Goal: Book appointment/travel/reservation

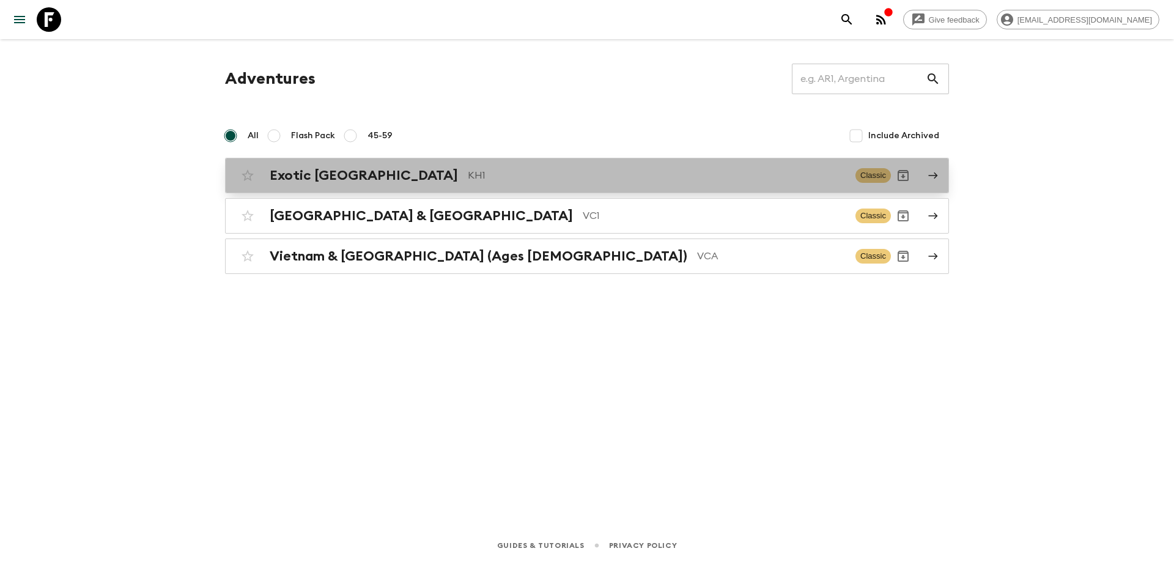
click at [332, 160] on link "Exotic Cambodia KH1 Classic" at bounding box center [587, 175] width 724 height 35
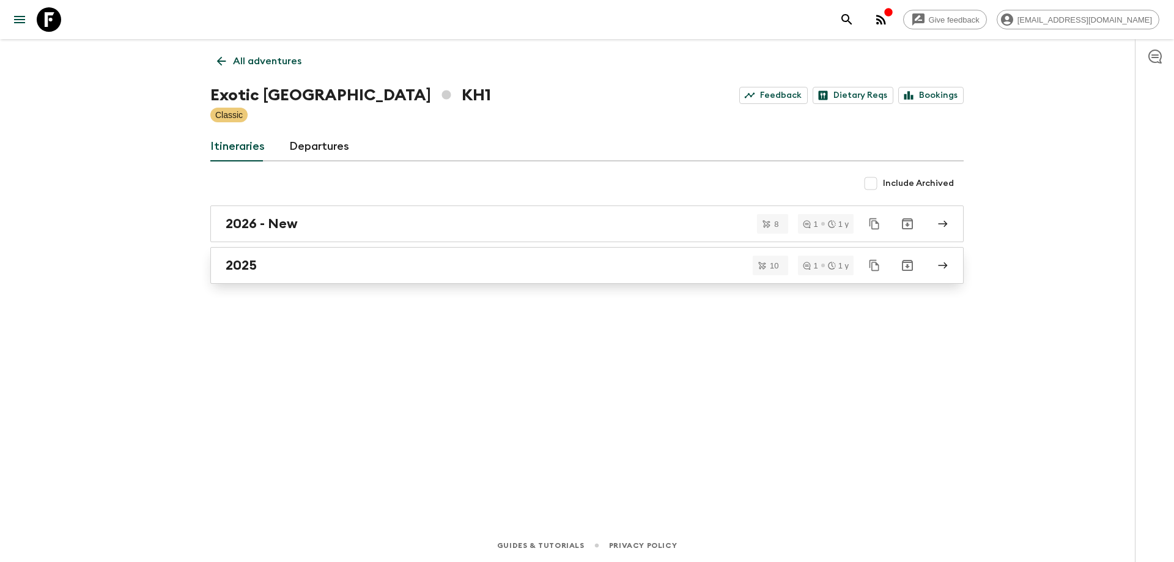
click at [284, 262] on div "2025" at bounding box center [575, 265] width 699 height 16
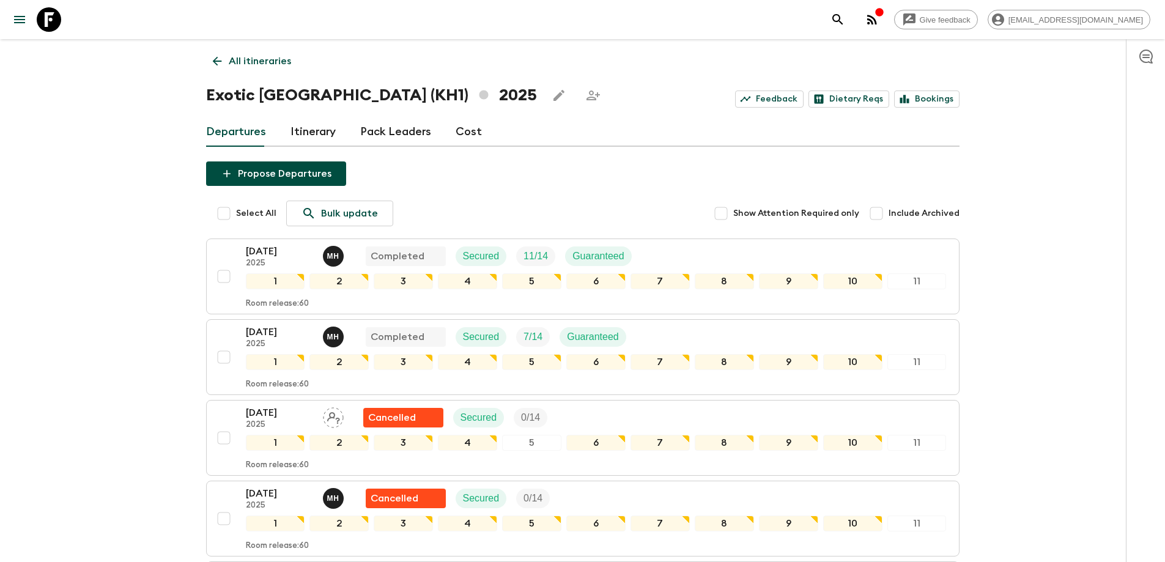
click at [209, 66] on link "All itineraries" at bounding box center [252, 61] width 92 height 24
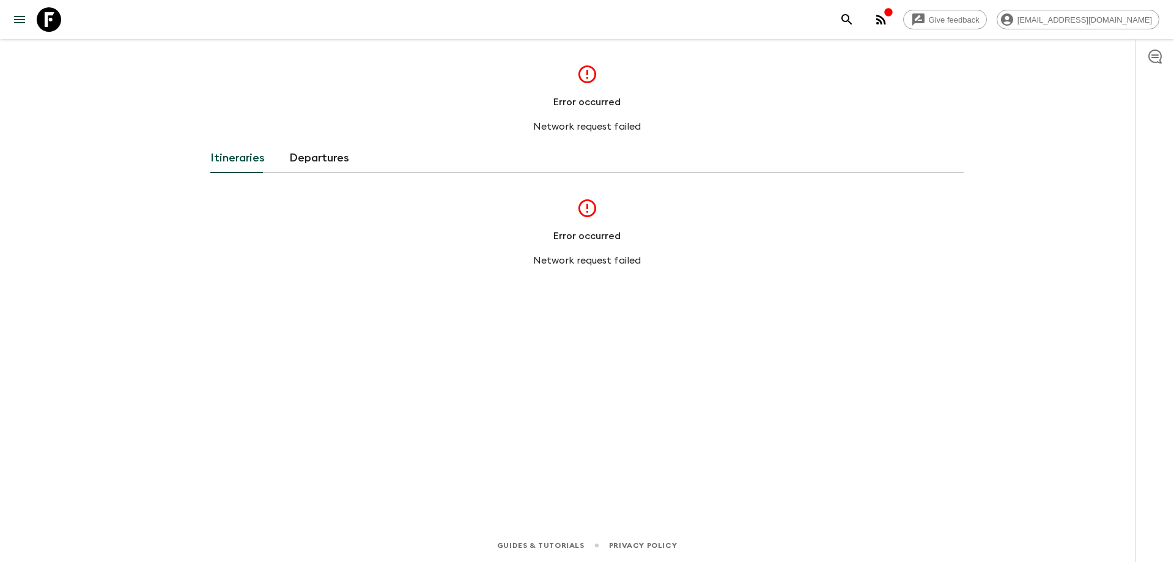
click at [262, 174] on div "Error occurred Network request failed Itineraries Departures Error occurred Net…" at bounding box center [587, 266] width 783 height 455
click at [162, 206] on div "Give feedback soksereyboth@exotravel.com Error occurred Network request failed …" at bounding box center [587, 281] width 1174 height 562
click at [162, 123] on div "Give feedback soksereyboth@exotravel.com Error occurred Network request failed …" at bounding box center [587, 281] width 1174 height 562
click at [279, 62] on div "Error occurred Network request failed Itineraries Departures Error occurred Net…" at bounding box center [587, 266] width 783 height 455
drag, startPoint x: 177, startPoint y: 122, endPoint x: 411, endPoint y: 224, distance: 255.5
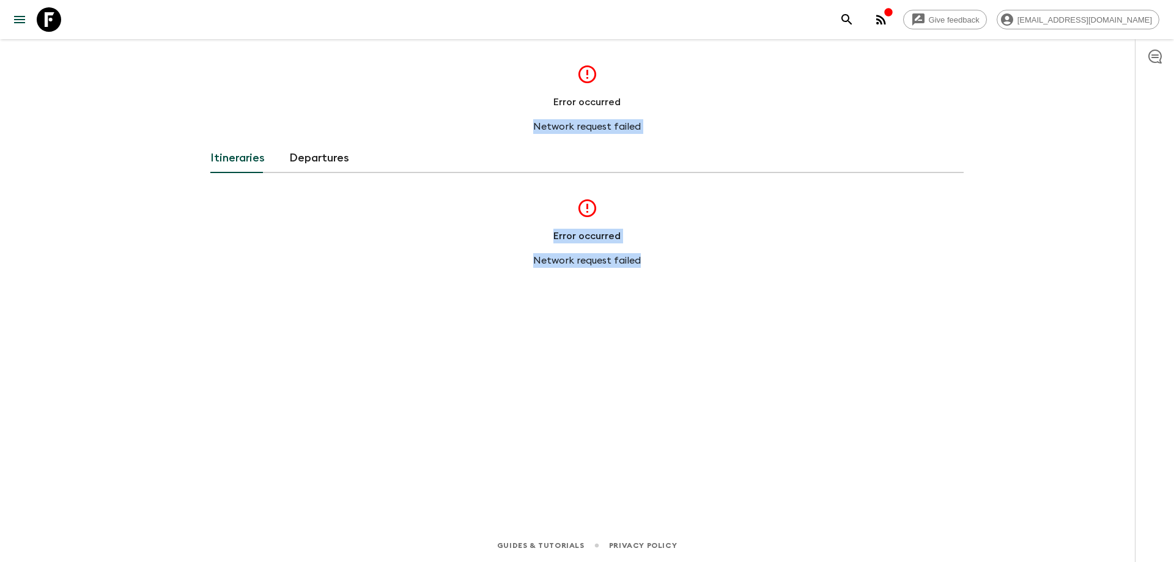
click at [768, 291] on div "Error occurred Network request failed Itineraries Departures Error occurred Net…" at bounding box center [587, 266] width 783 height 455
click at [253, 191] on div "Error occurred Network request failed Itineraries Departures Error occurred Net…" at bounding box center [587, 266] width 783 height 455
click at [591, 75] on icon at bounding box center [587, 74] width 21 height 21
click at [591, 74] on icon at bounding box center [587, 74] width 21 height 21
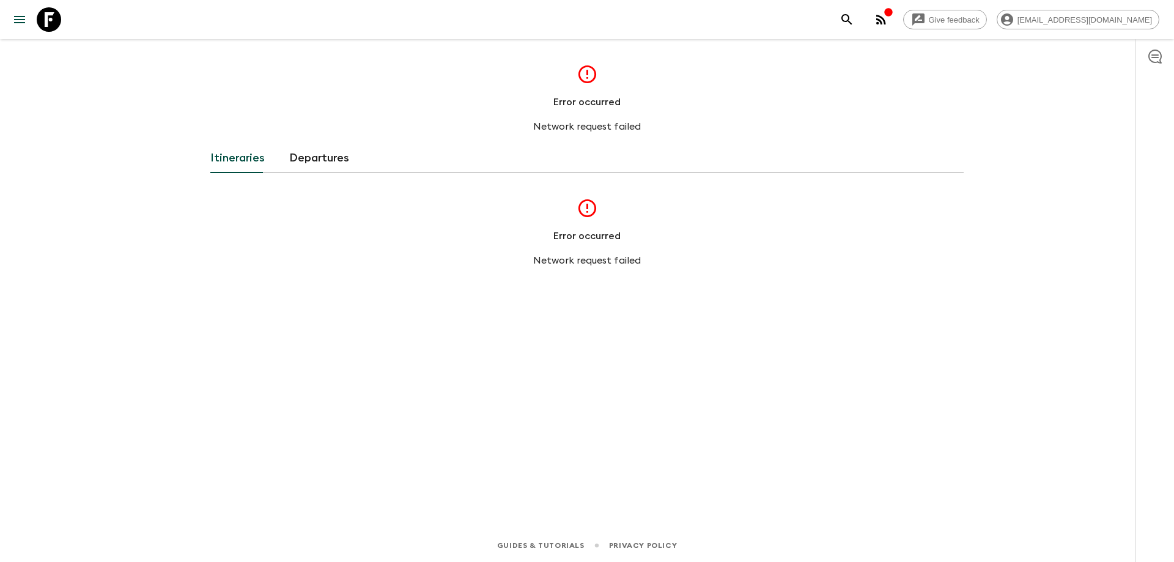
drag, startPoint x: 591, startPoint y: 74, endPoint x: 570, endPoint y: 179, distance: 106.6
click at [591, 73] on icon at bounding box center [587, 74] width 21 height 21
click at [593, 216] on icon at bounding box center [587, 207] width 21 height 21
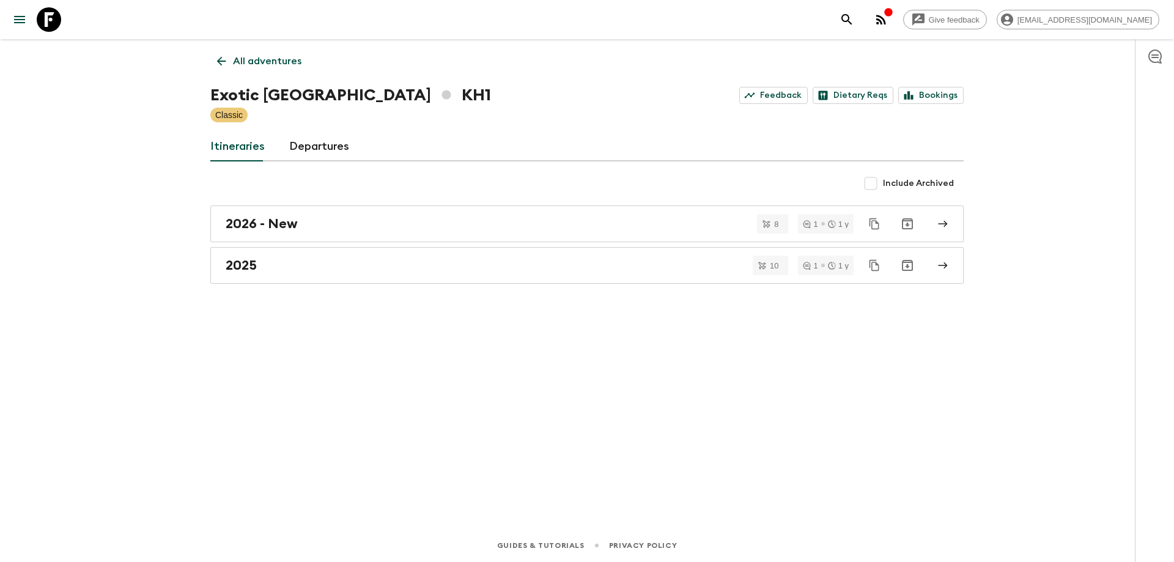
click at [224, 63] on icon at bounding box center [221, 60] width 13 height 13
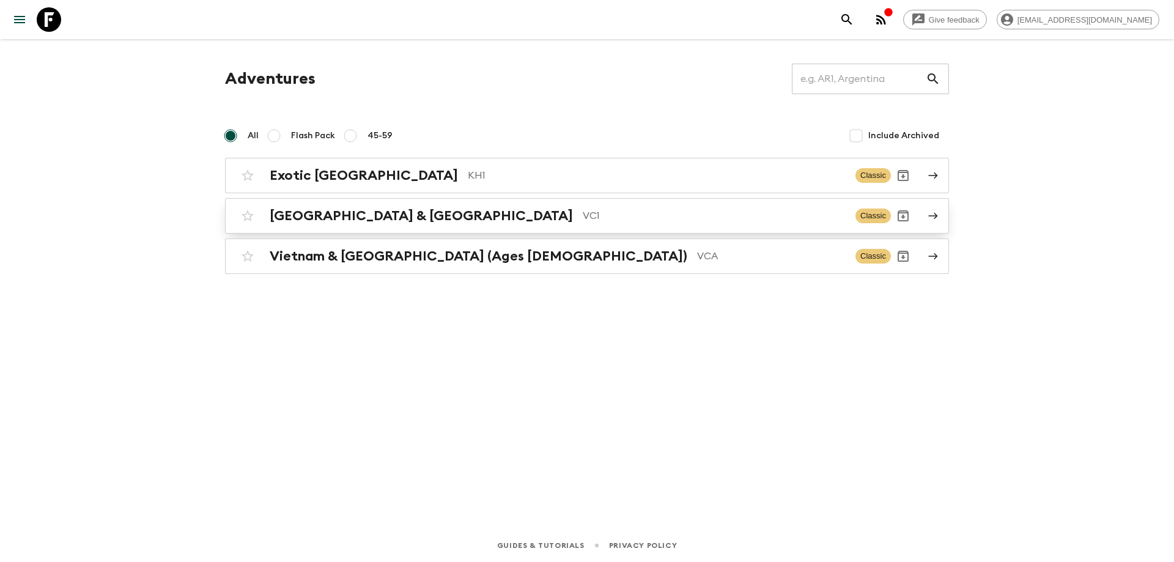
click at [363, 216] on h2 "[GEOGRAPHIC_DATA] & [GEOGRAPHIC_DATA]" at bounding box center [421, 216] width 303 height 16
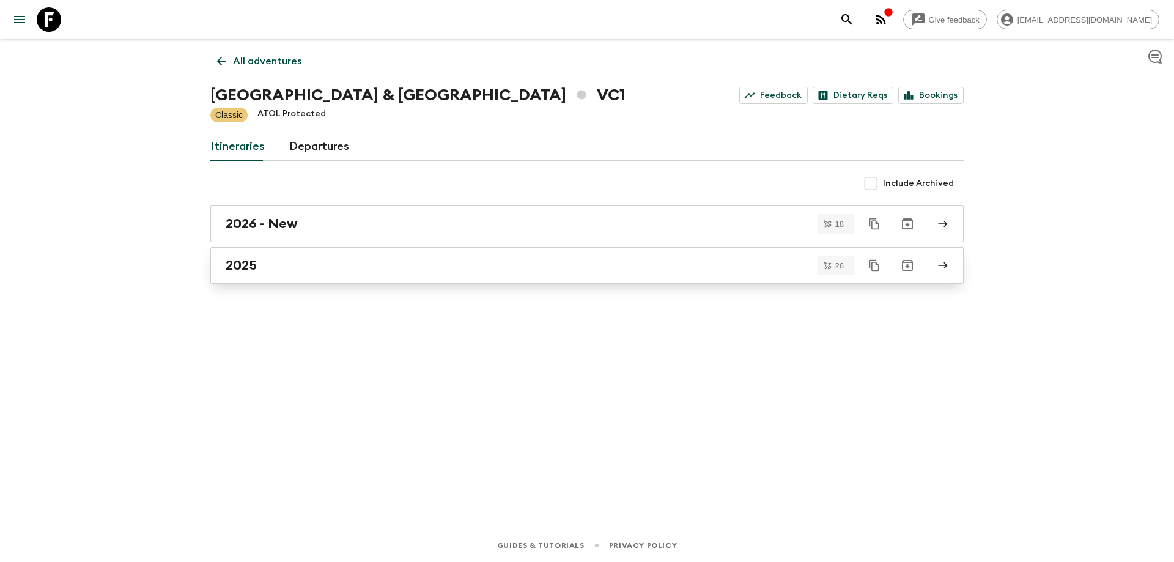
click at [300, 267] on div "2025" at bounding box center [575, 265] width 699 height 16
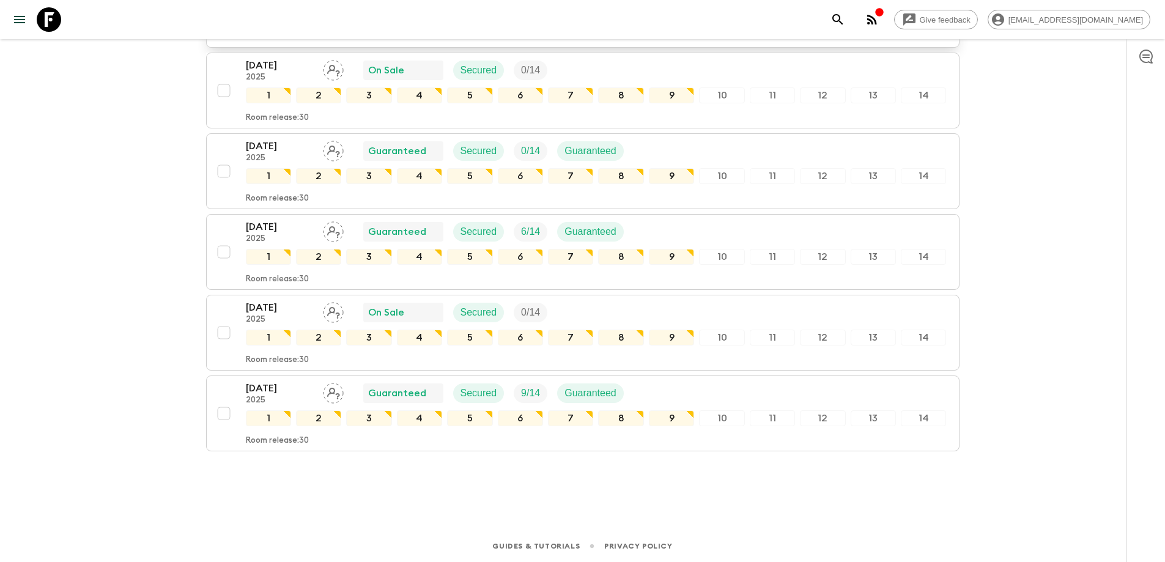
scroll to position [1881, 0]
